Goal: Navigation & Orientation: Find specific page/section

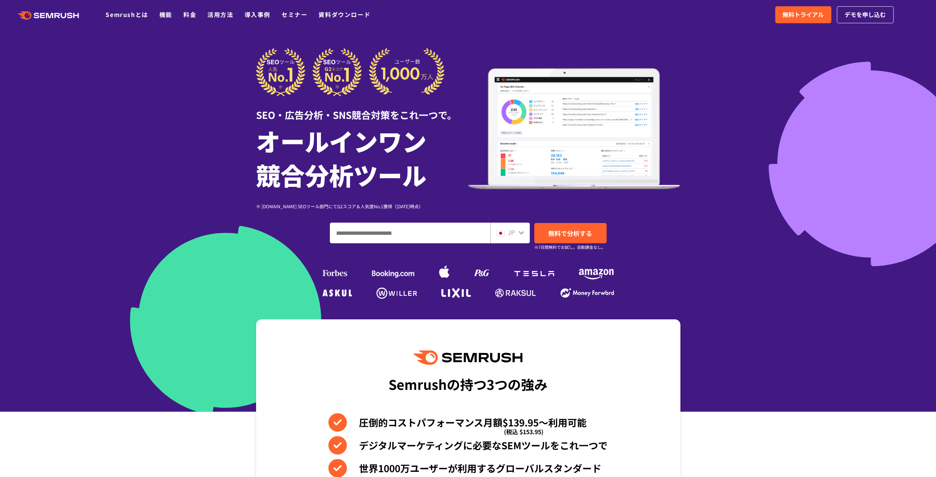
click at [522, 232] on icon at bounding box center [522, 233] width 6 height 6
click at [521, 230] on icon at bounding box center [522, 233] width 6 height 6
click at [521, 234] on icon at bounding box center [521, 232] width 5 height 3
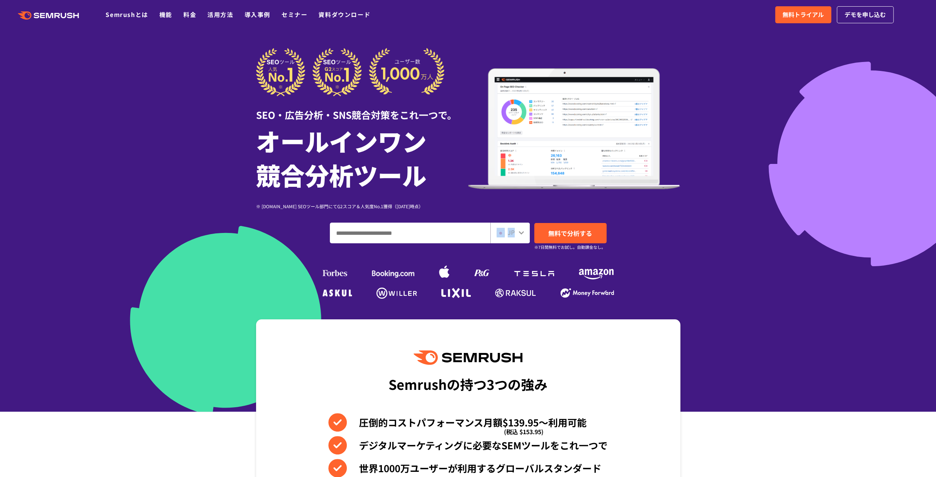
click at [521, 234] on icon at bounding box center [521, 232] width 5 height 3
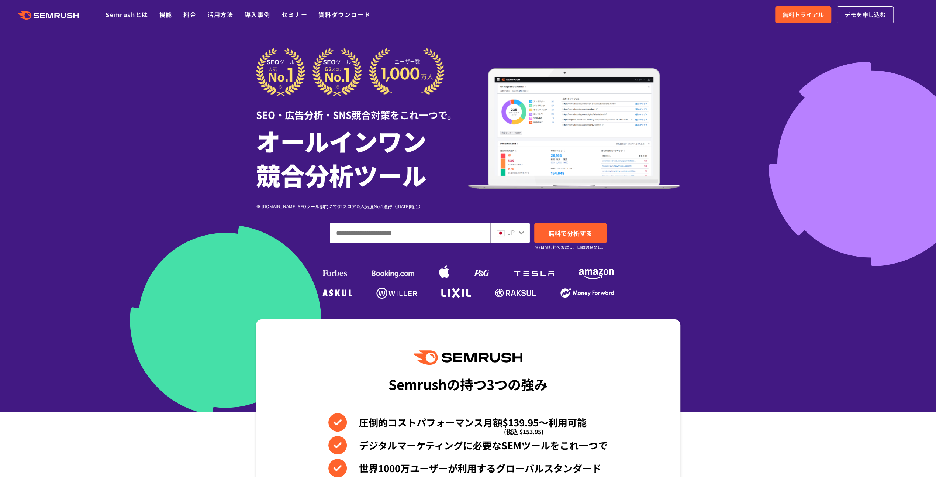
click at [512, 232] on span "JP" at bounding box center [511, 232] width 7 height 9
